Goal: Information Seeking & Learning: Learn about a topic

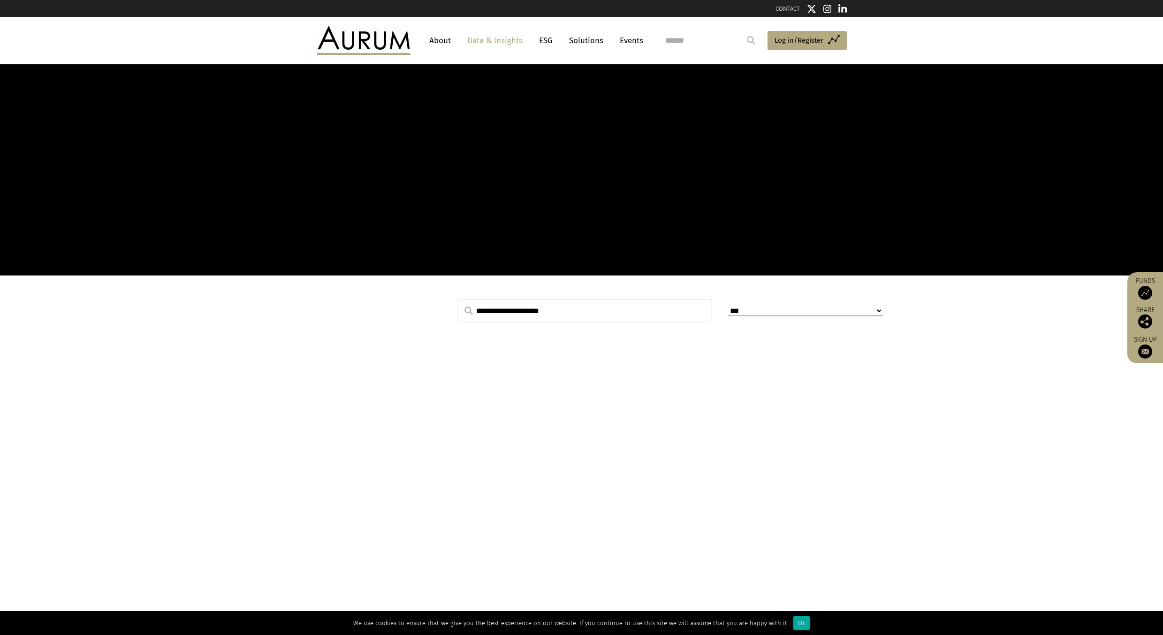
click at [484, 39] on link "Data & Insights" at bounding box center [495, 40] width 65 height 17
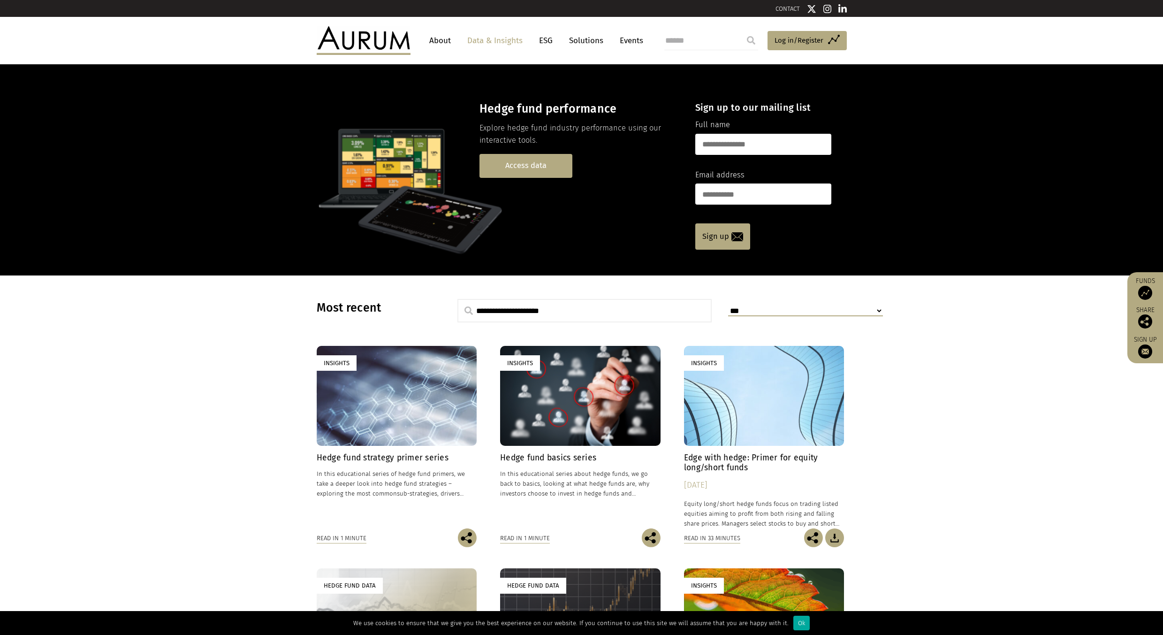
click at [491, 162] on link "Access data" at bounding box center [526, 166] width 93 height 24
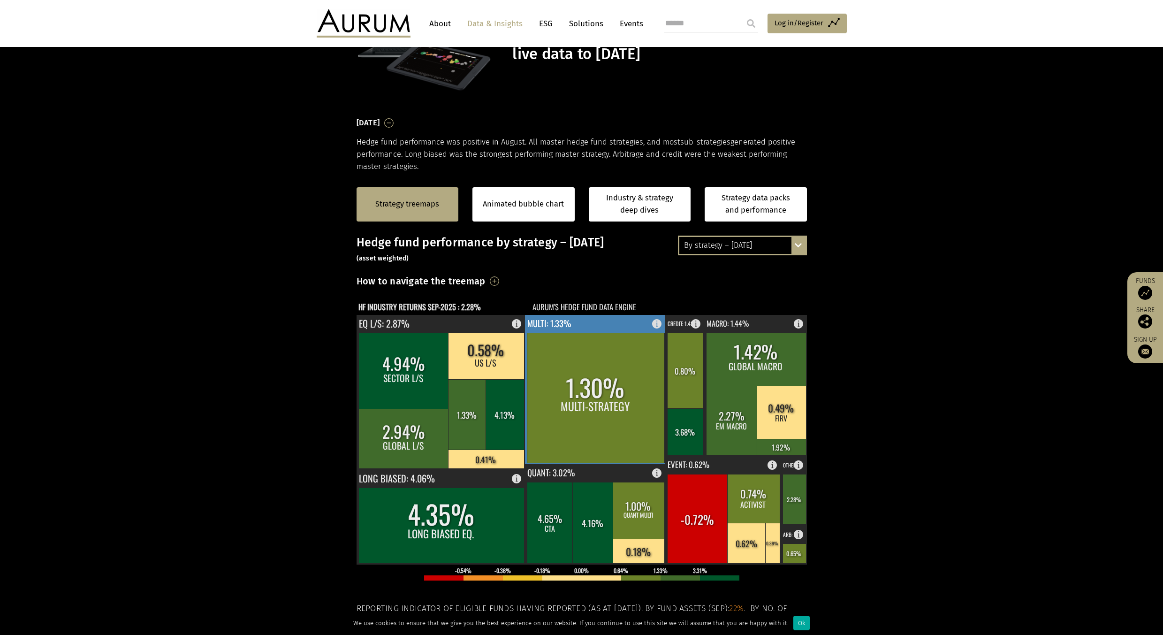
scroll to position [142, 0]
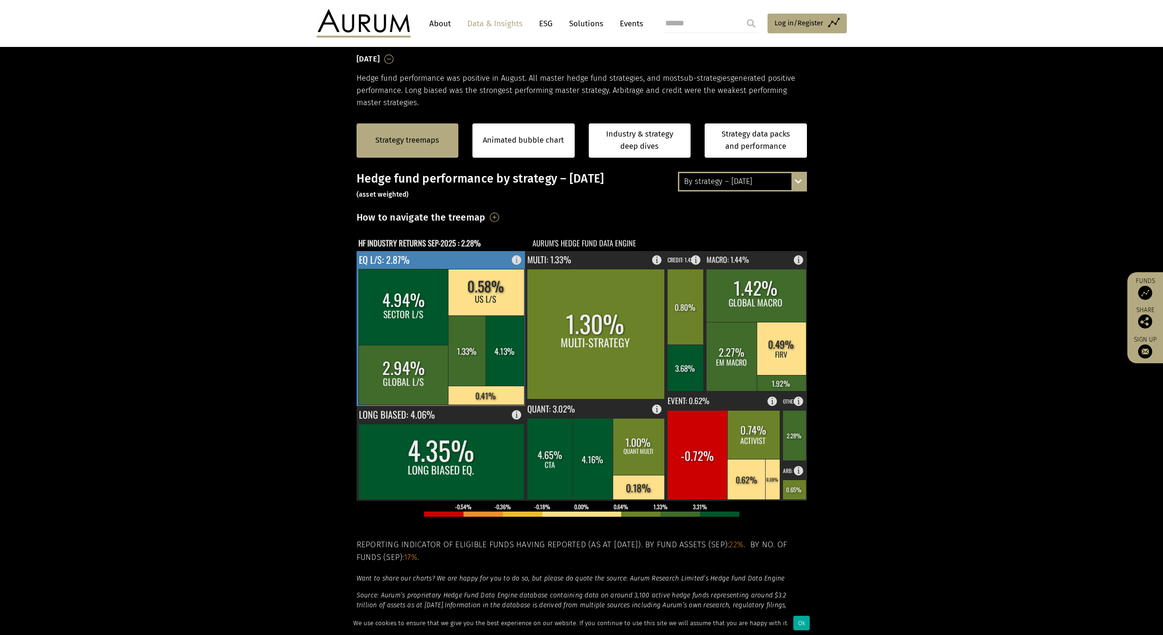
click at [471, 324] on rect at bounding box center [467, 350] width 38 height 70
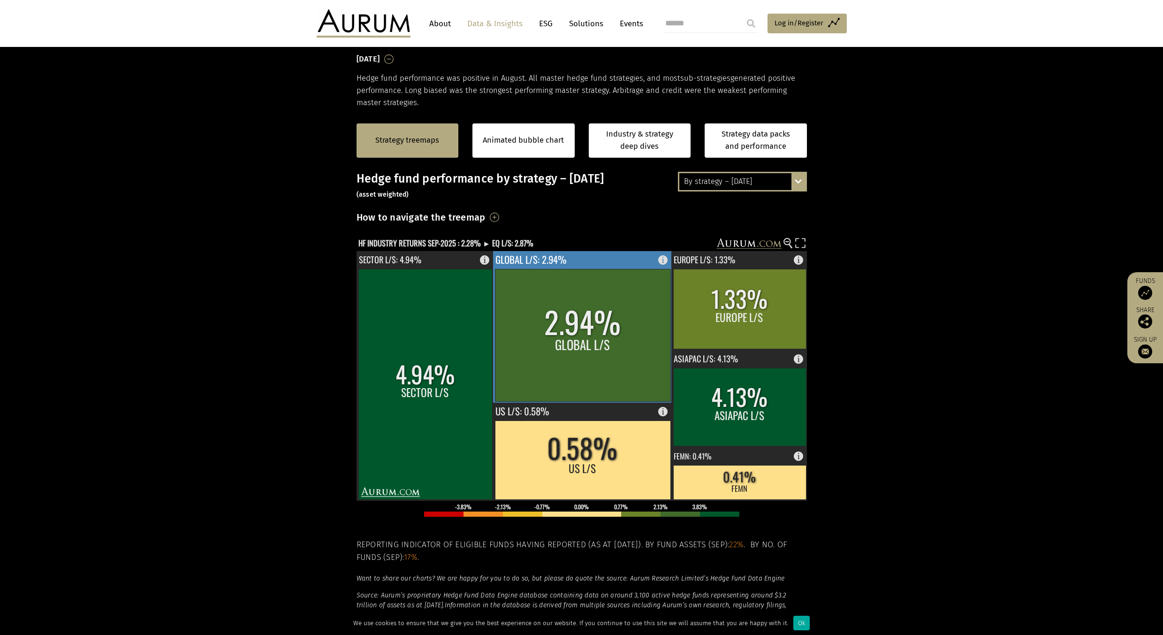
click at [577, 323] on rect at bounding box center [583, 335] width 176 height 132
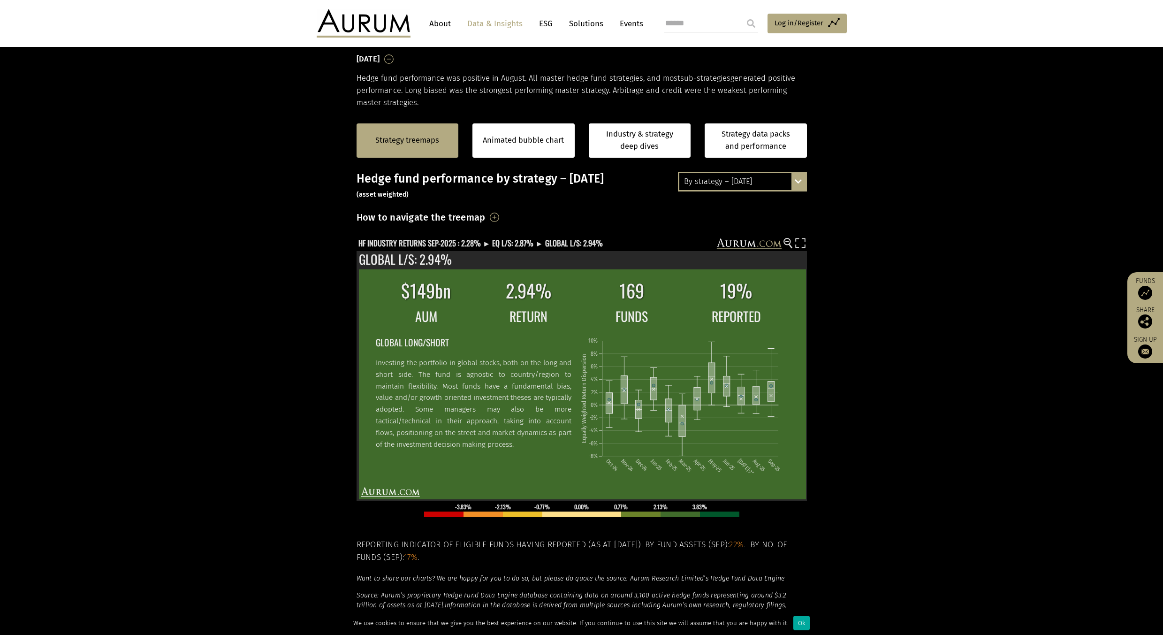
click at [783, 240] on rect at bounding box center [575, 244] width 437 height 13
click at [790, 241] on circle at bounding box center [787, 241] width 6 height 6
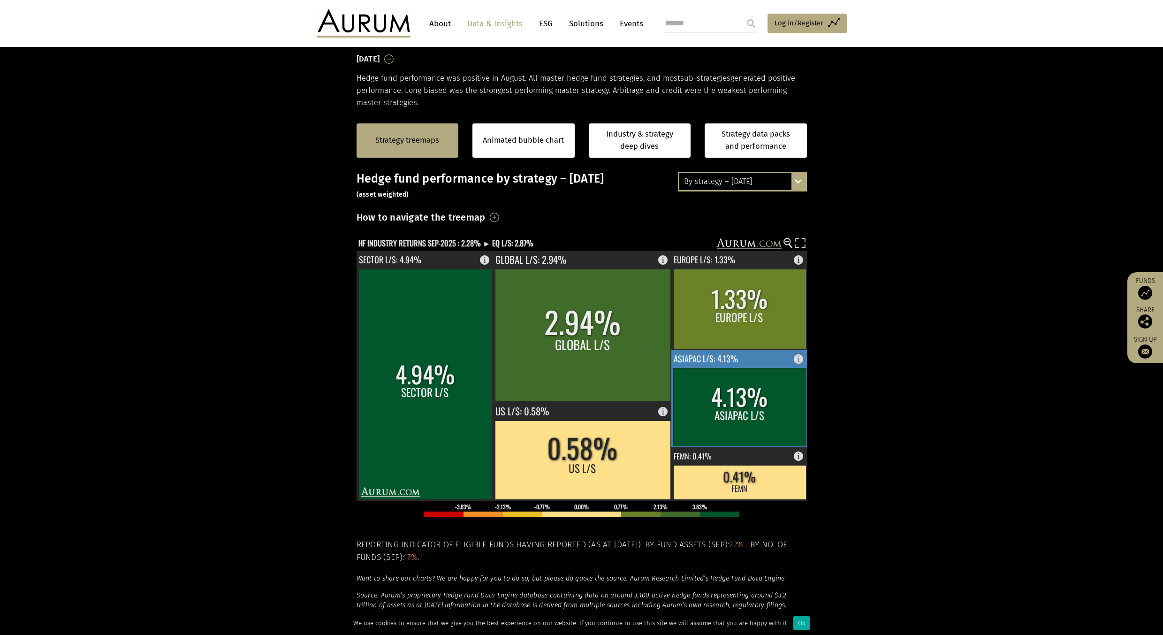
click at [733, 395] on rect at bounding box center [739, 407] width 133 height 78
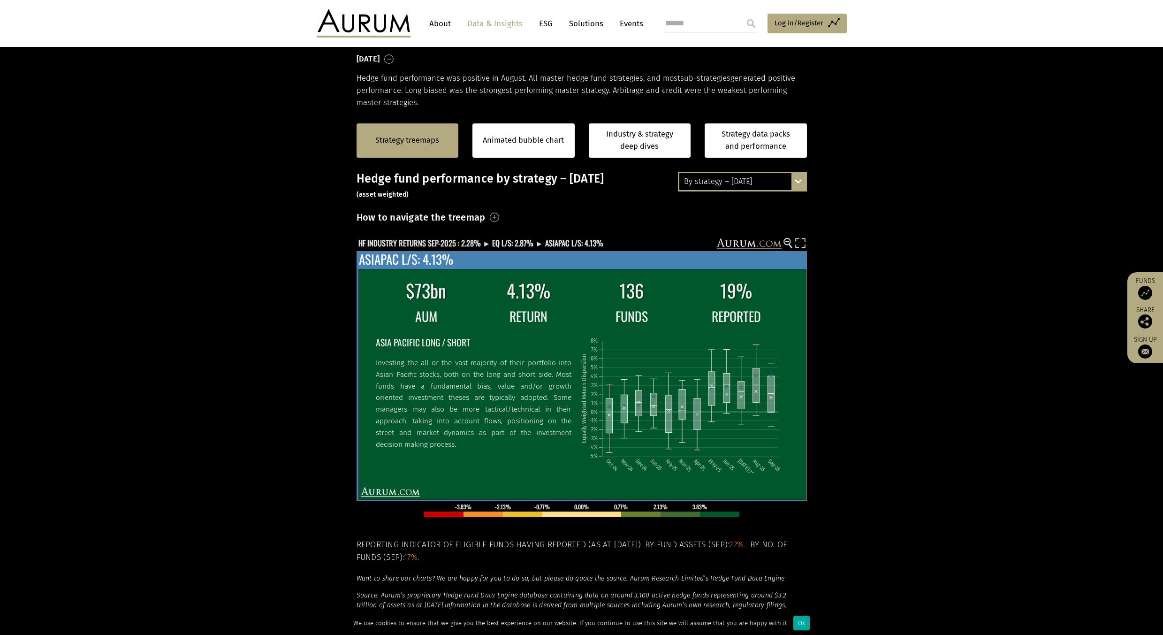
click at [788, 245] on g at bounding box center [788, 243] width 8 height 10
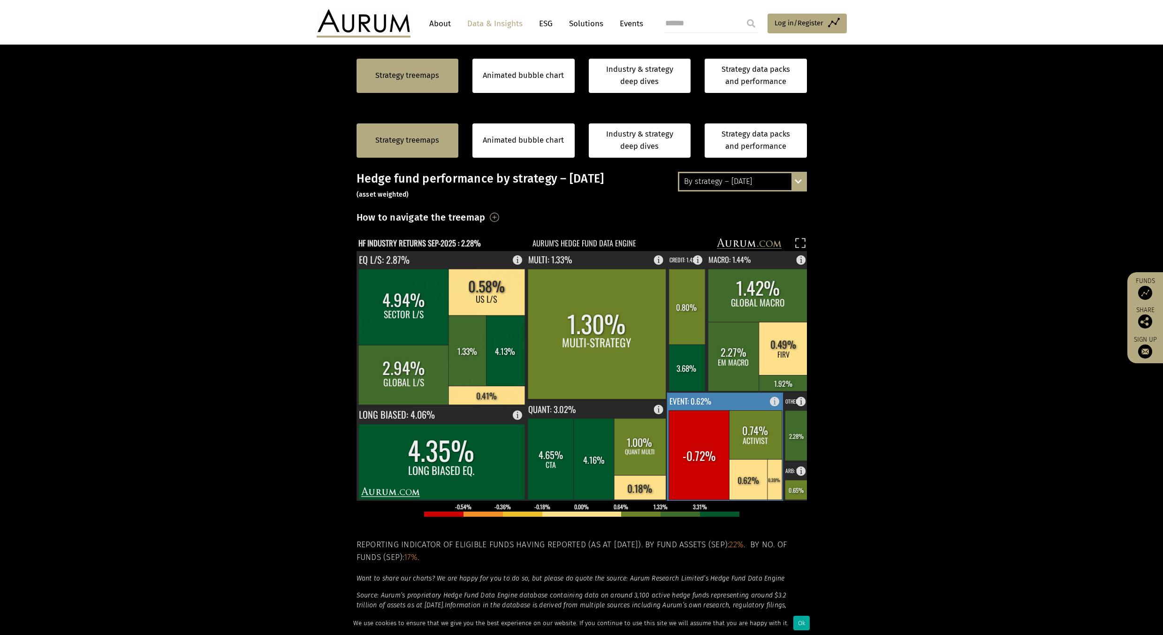
scroll to position [255, 0]
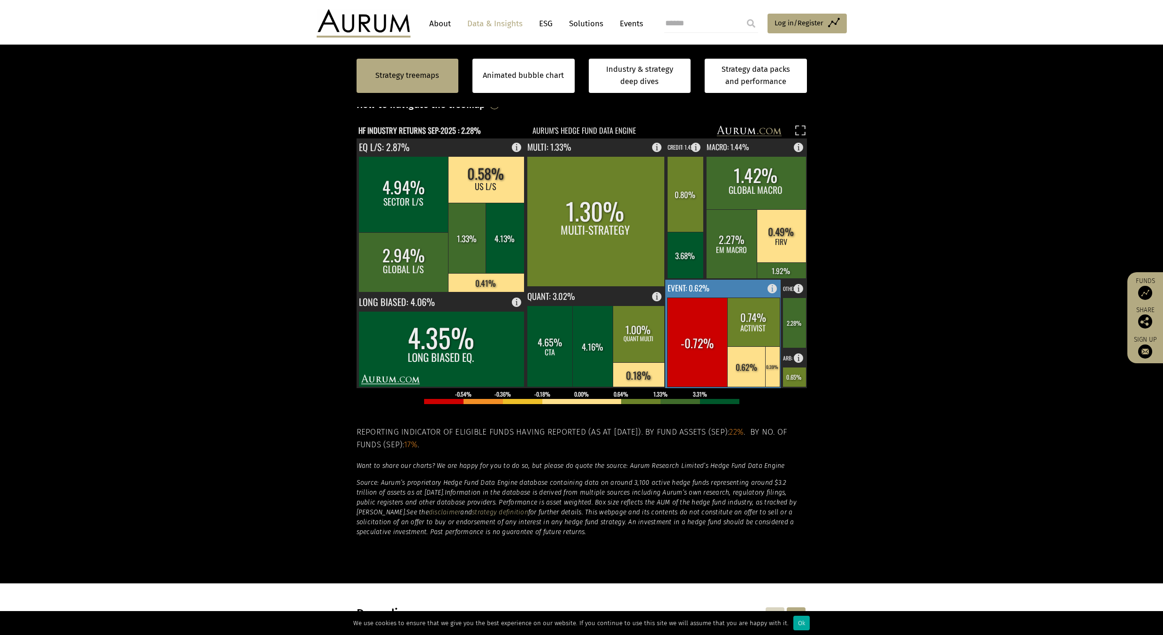
click at [703, 347] on rect at bounding box center [697, 342] width 61 height 89
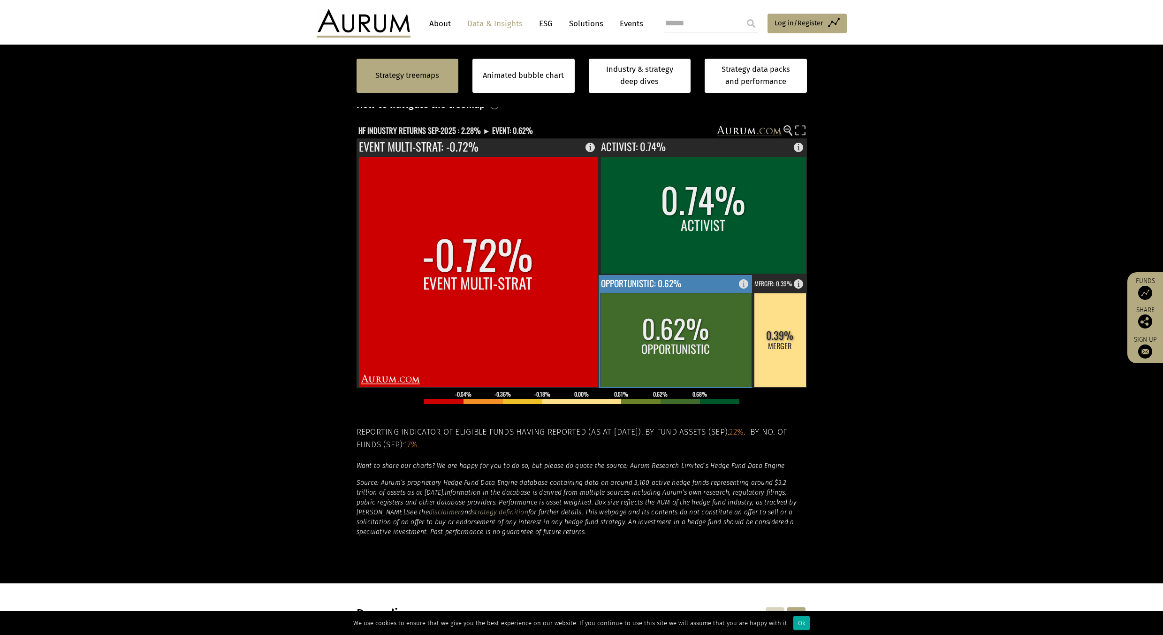
click at [703, 347] on rect at bounding box center [676, 340] width 151 height 94
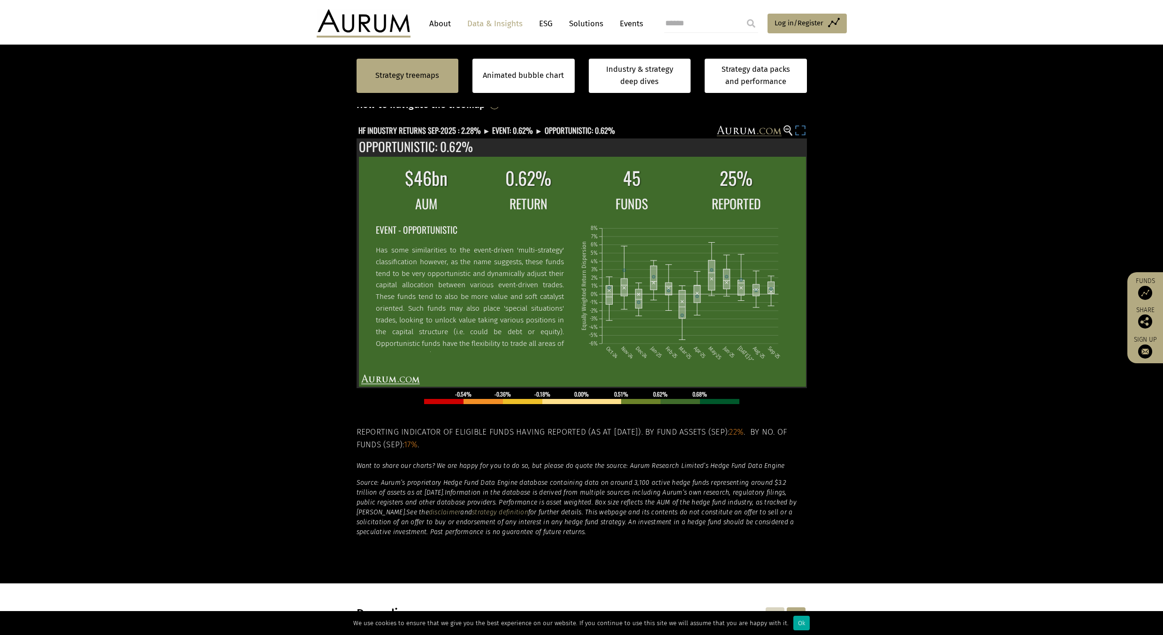
click at [800, 131] on rect at bounding box center [800, 131] width 13 height 13
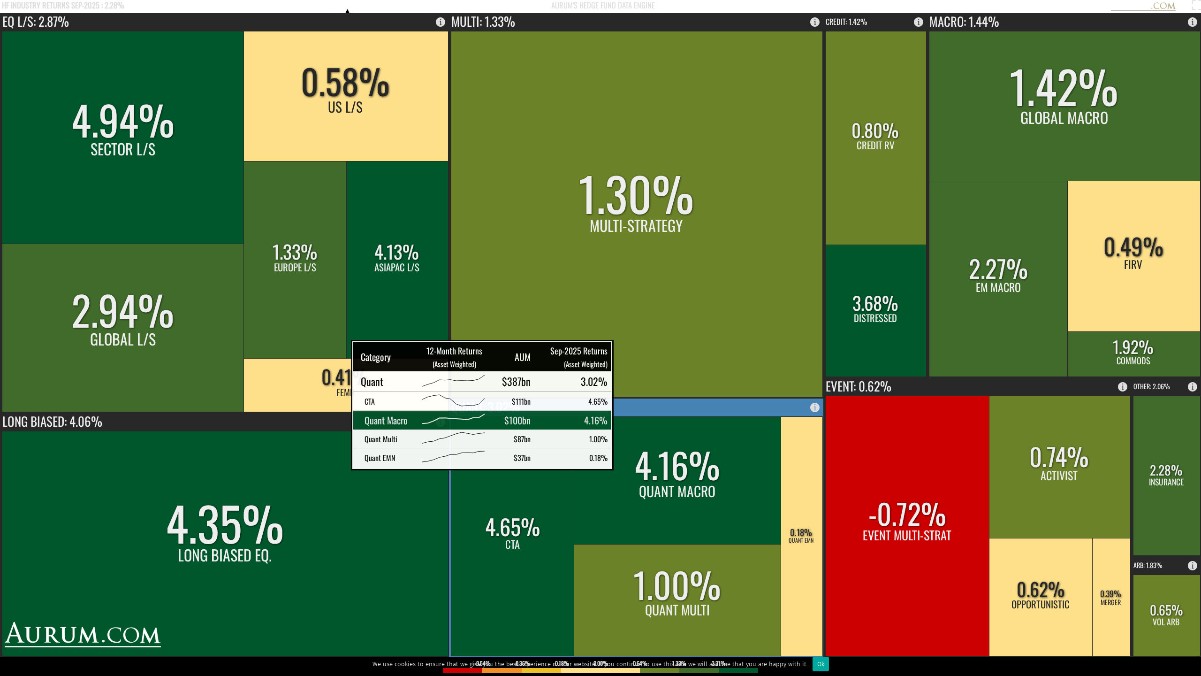
click at [623, 456] on rect at bounding box center [678, 480] width 208 height 128
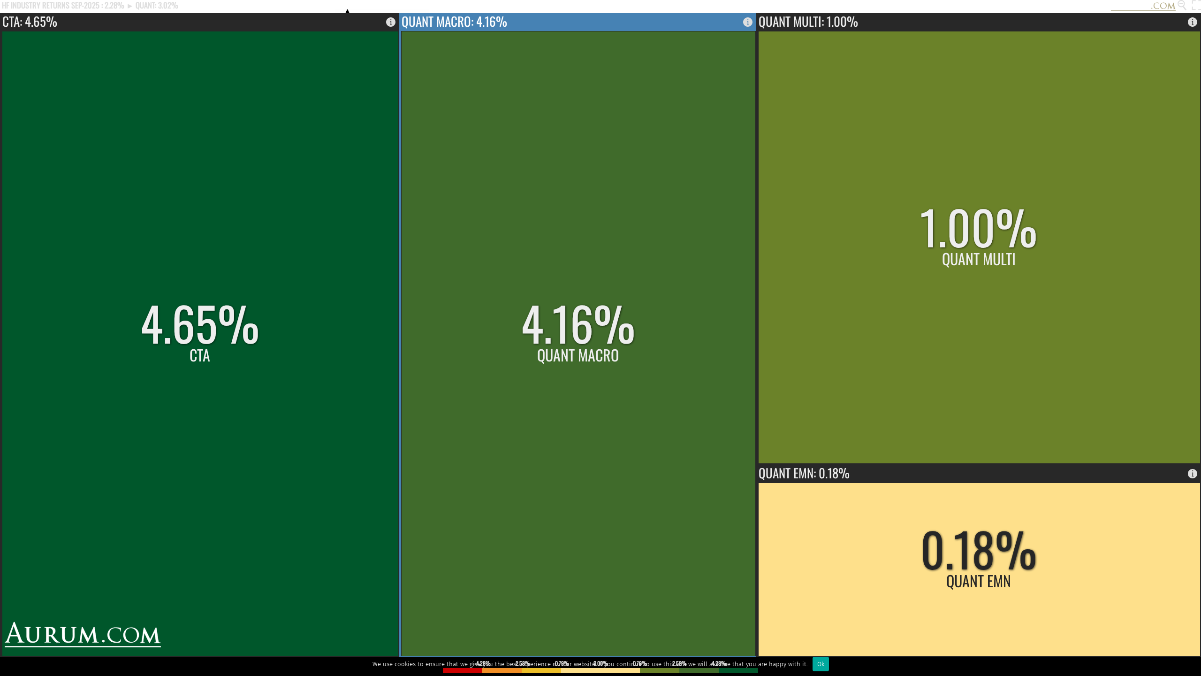
click at [607, 450] on rect at bounding box center [578, 343] width 354 height 625
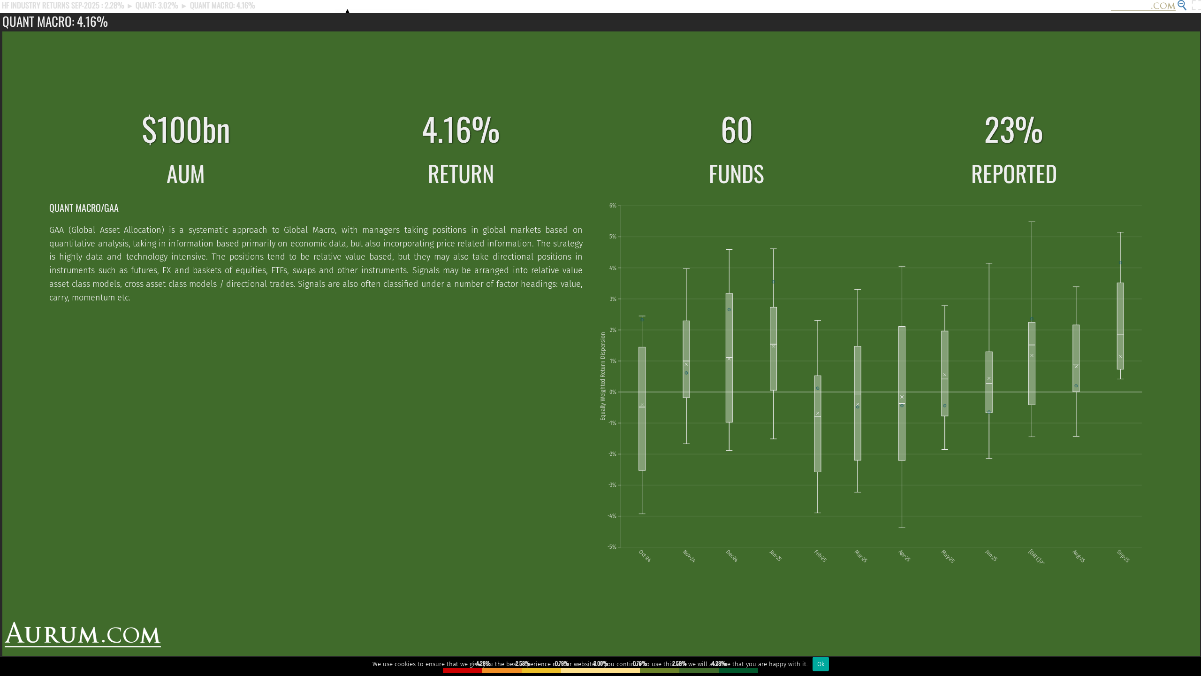
click at [1163, 4] on icon at bounding box center [1182, 3] width 4 height 1
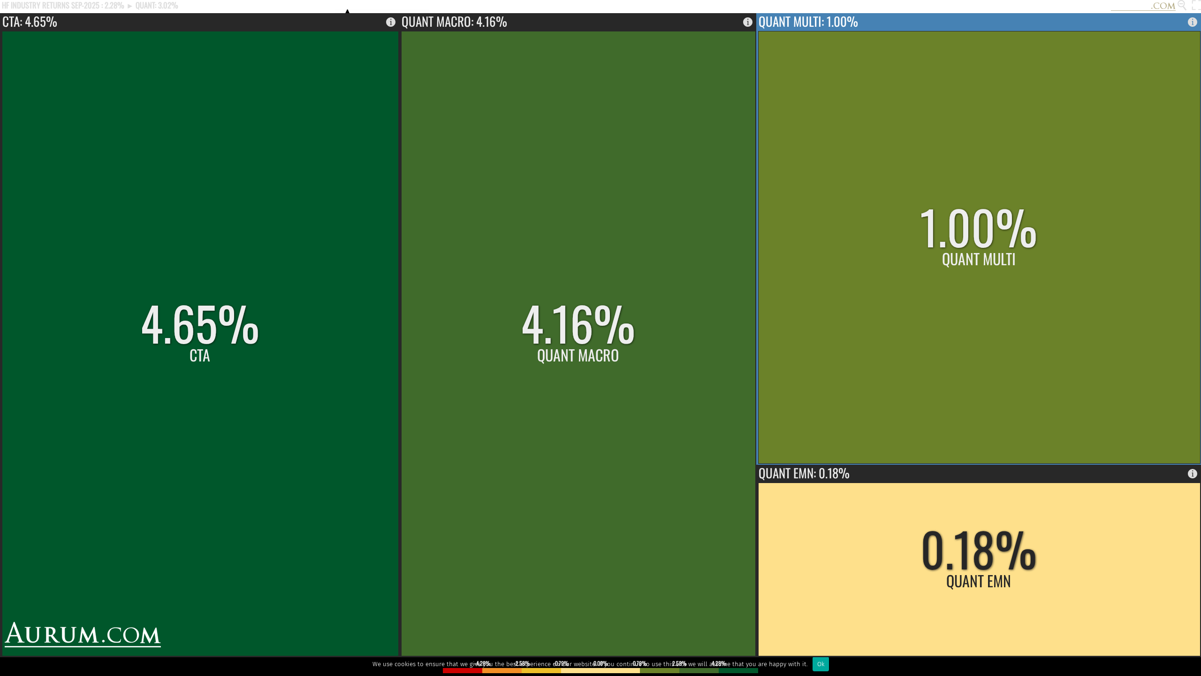
click at [989, 182] on rect at bounding box center [979, 247] width 442 height 432
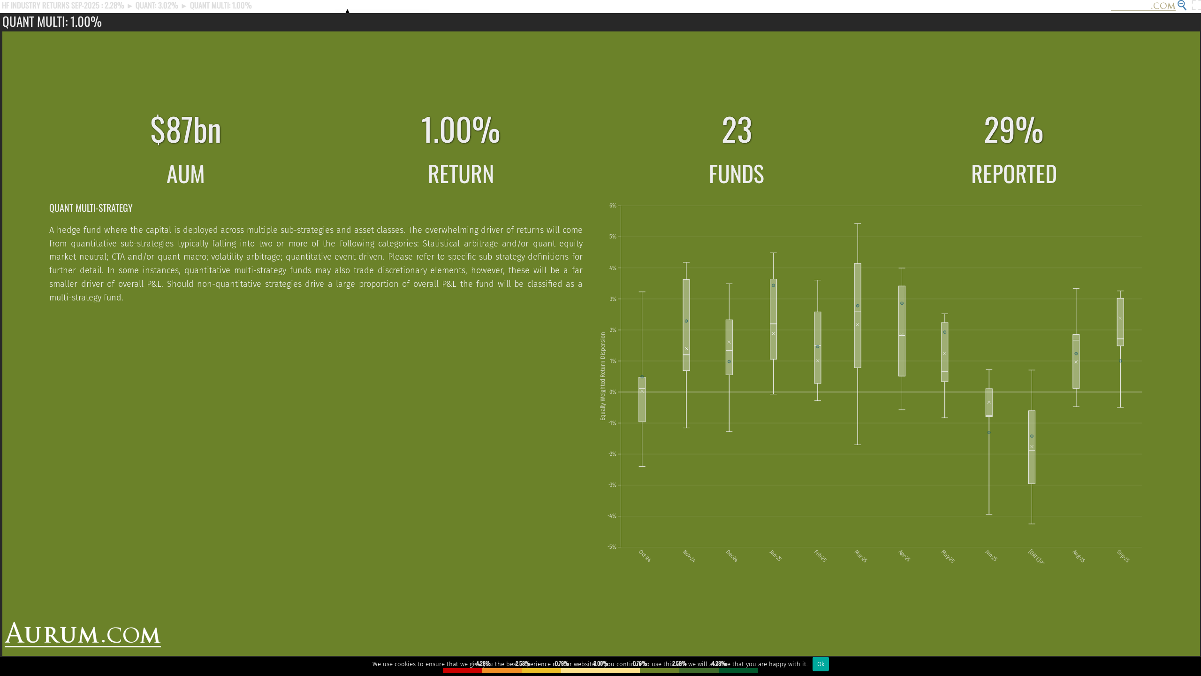
click at [1163, 6] on circle at bounding box center [1181, 3] width 6 height 6
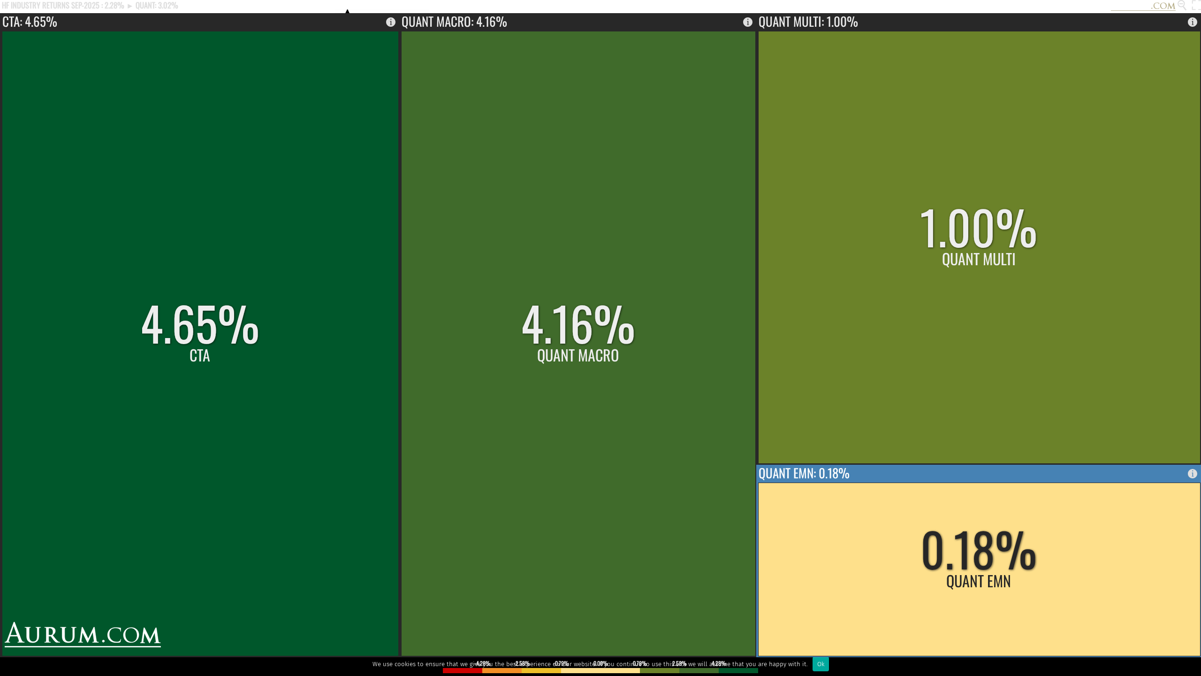
click at [963, 543] on rect at bounding box center [979, 568] width 442 height 173
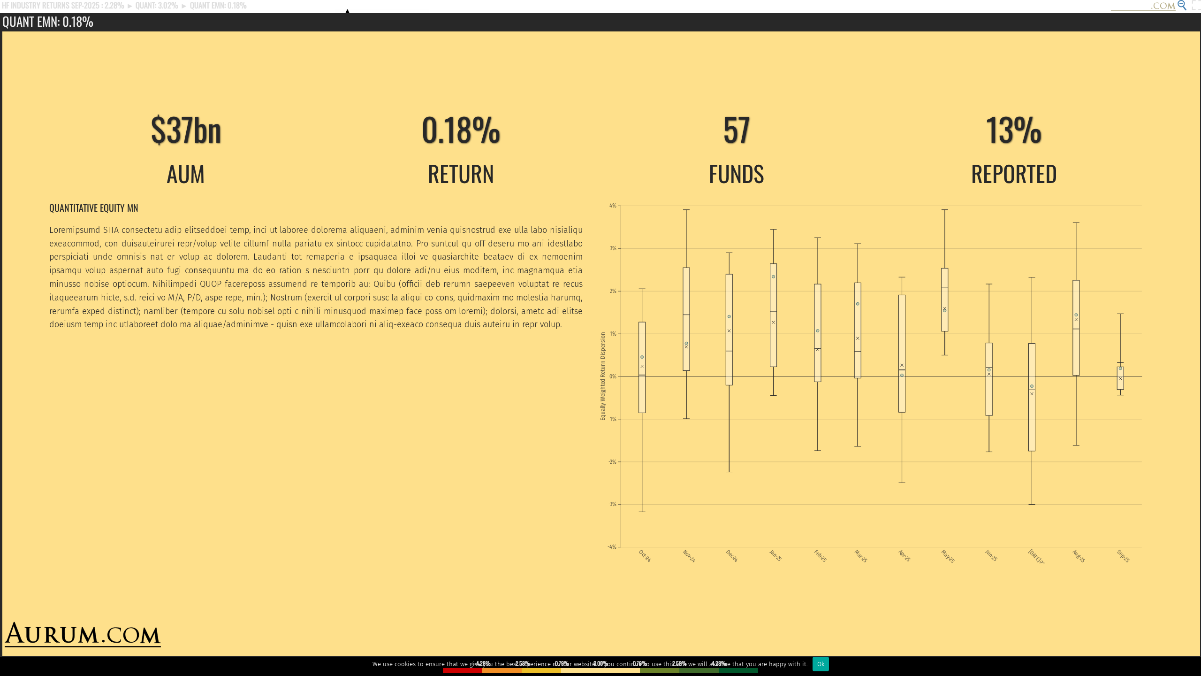
click at [1163, 7] on g at bounding box center [1182, 5] width 8 height 10
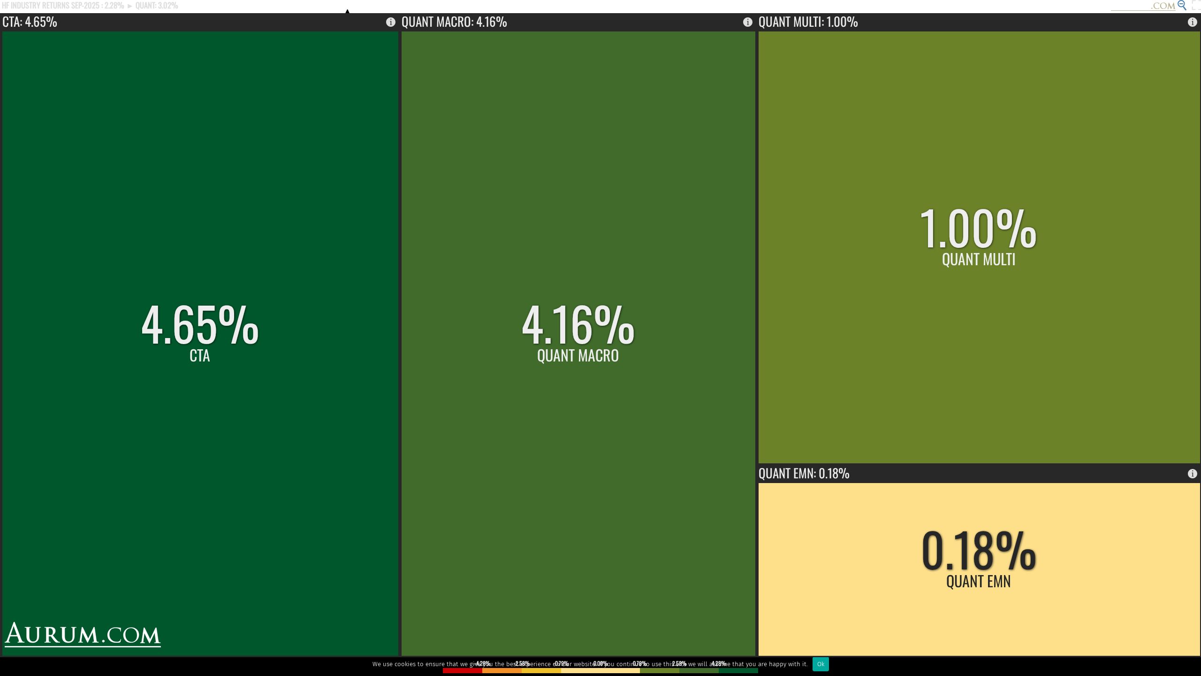
click at [1163, 7] on g at bounding box center [1182, 5] width 8 height 10
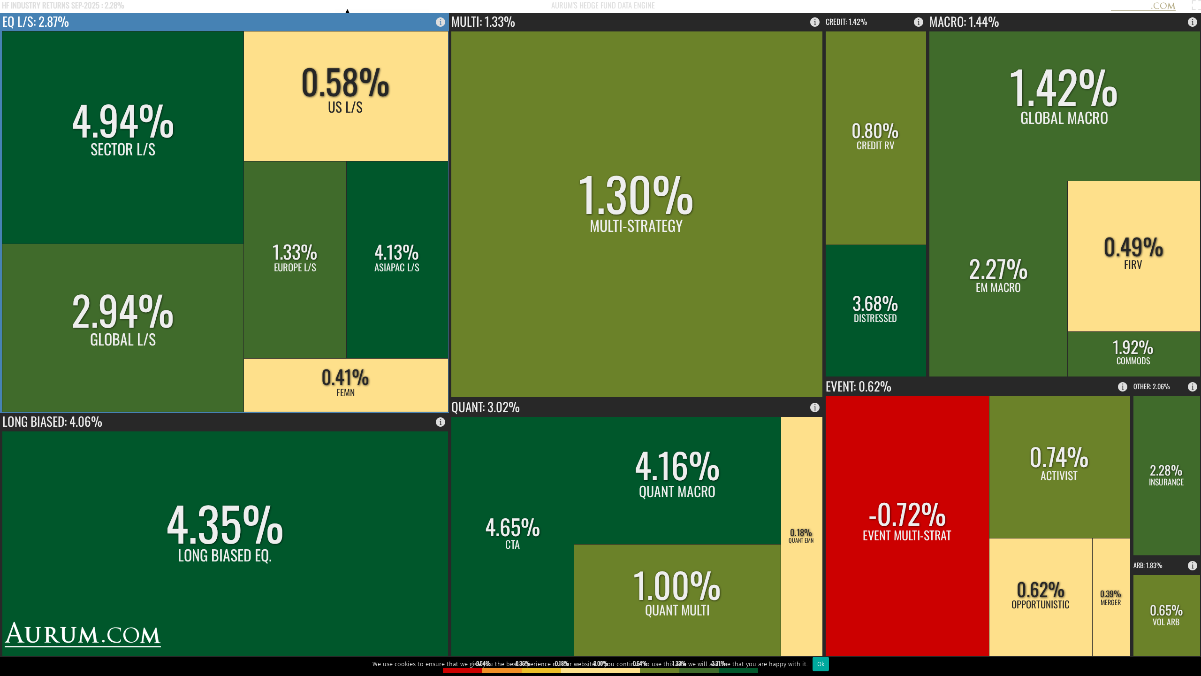
click at [187, 188] on rect at bounding box center [123, 137] width 243 height 213
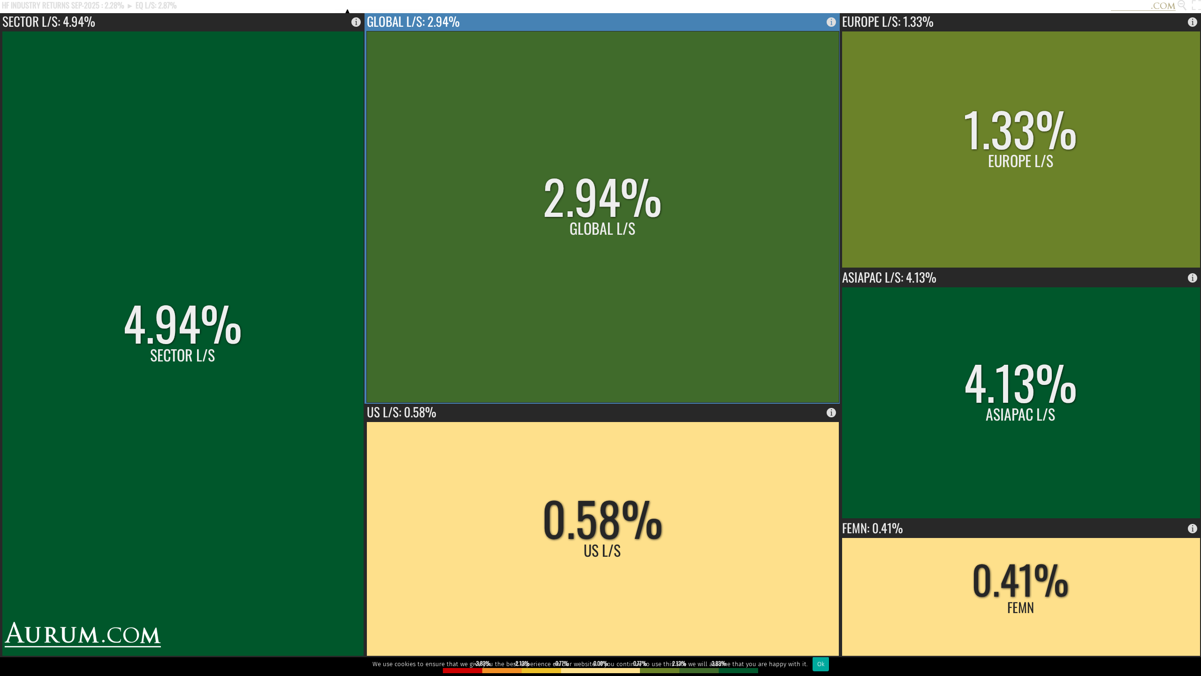
click at [486, 196] on rect at bounding box center [603, 216] width 473 height 371
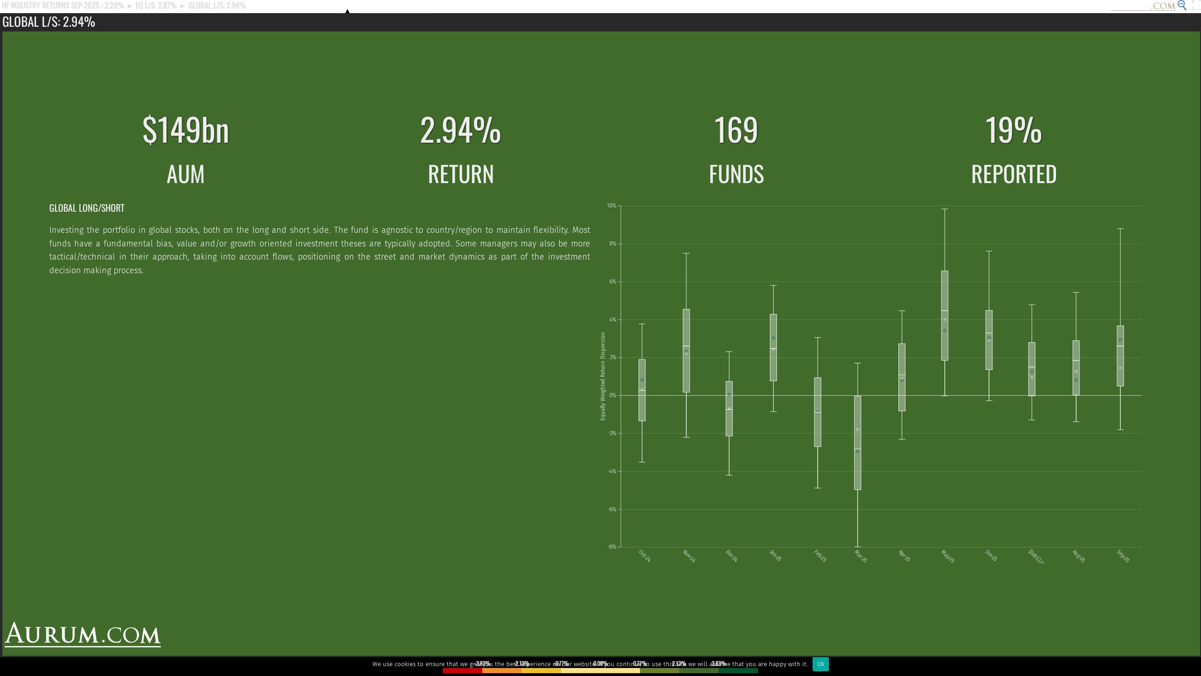
click at [1163, 3] on icon at bounding box center [1182, 3] width 4 height 1
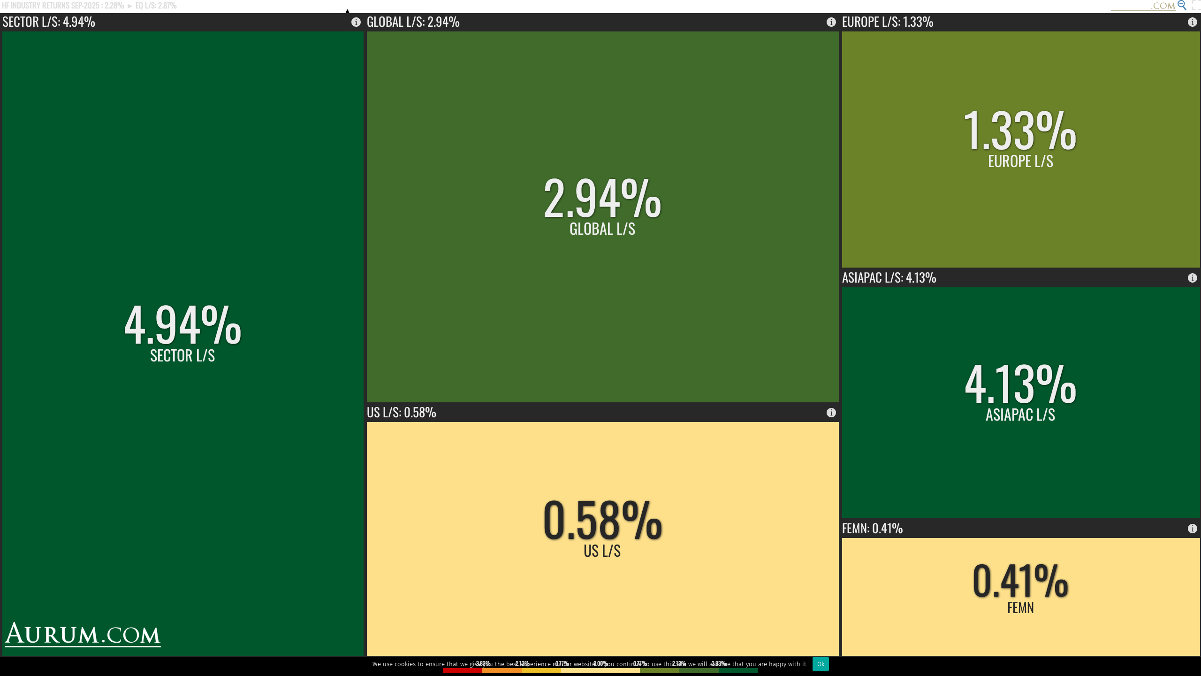
click at [1163, 3] on icon at bounding box center [1182, 3] width 4 height 1
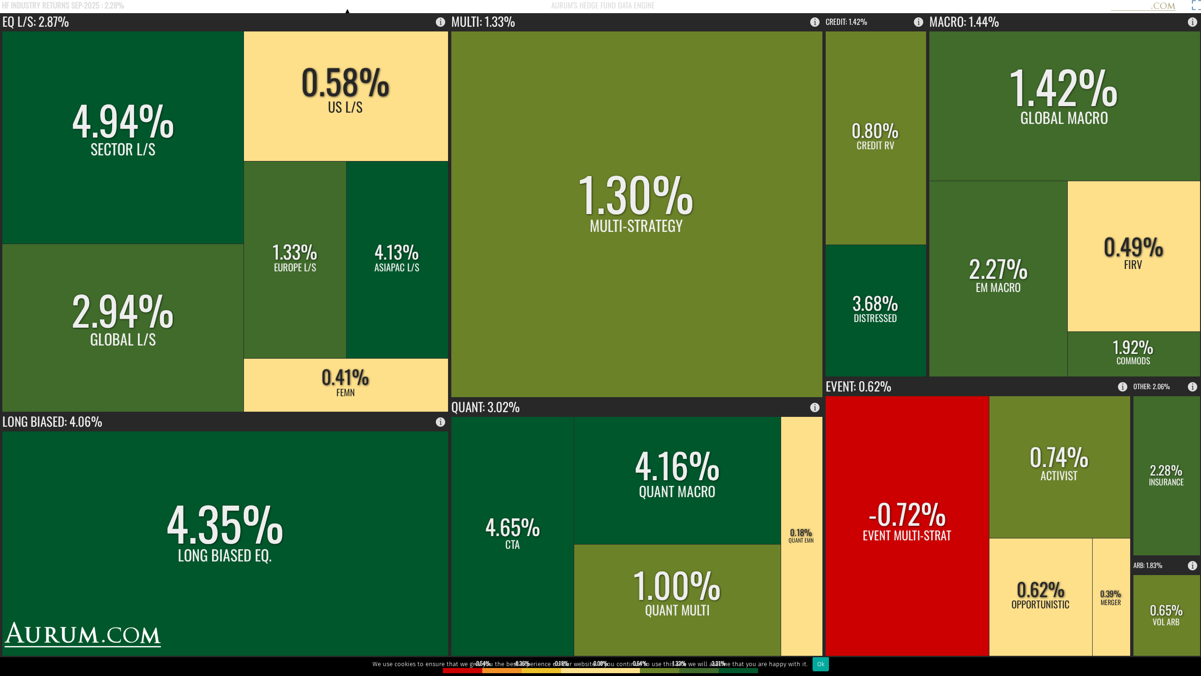
click at [1163, 6] on rect at bounding box center [1194, 6] width 13 height 13
